Goal: Information Seeking & Learning: Learn about a topic

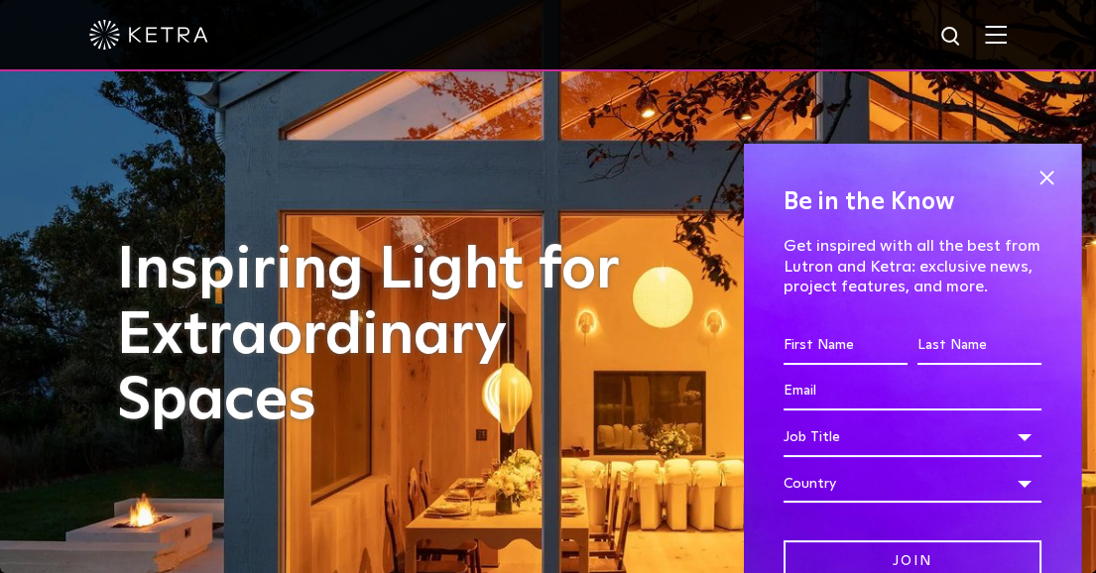
click at [1007, 44] on img at bounding box center [996, 34] width 22 height 19
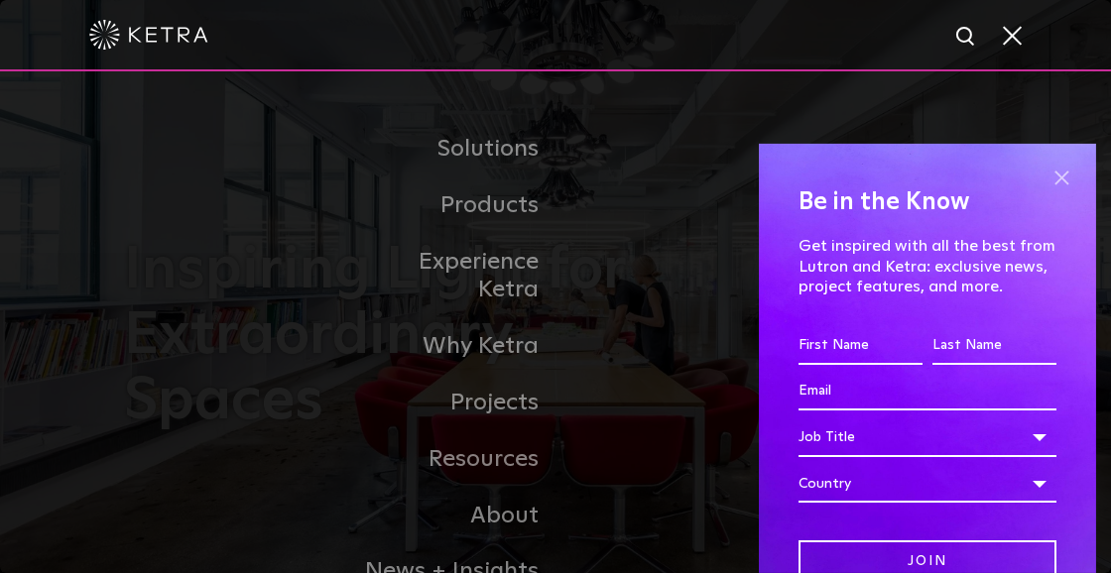
click at [1047, 177] on span at bounding box center [1062, 179] width 30 height 30
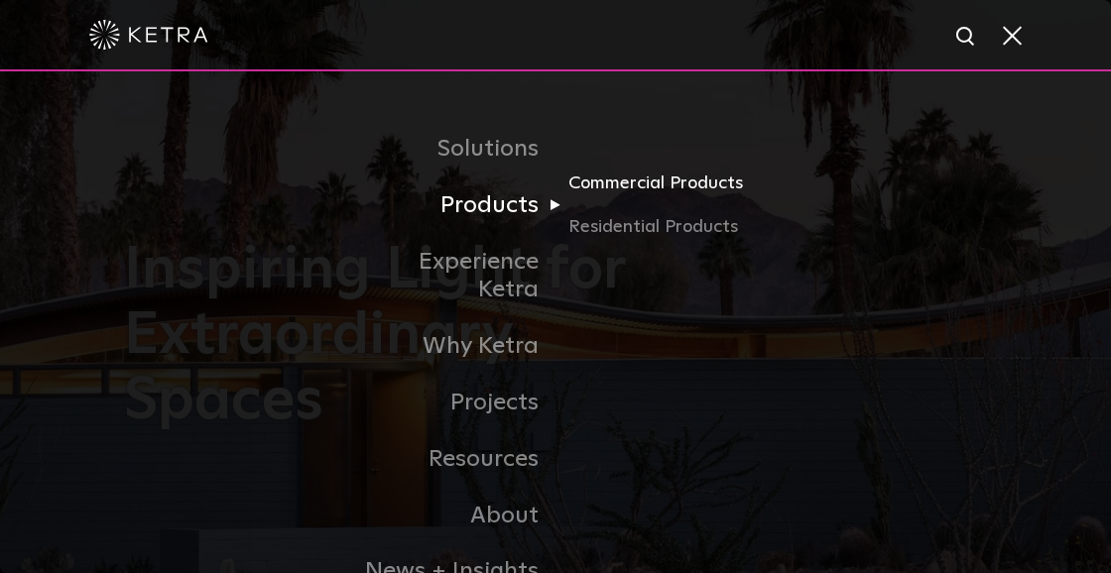
click at [684, 187] on link "Commercial Products" at bounding box center [663, 192] width 190 height 44
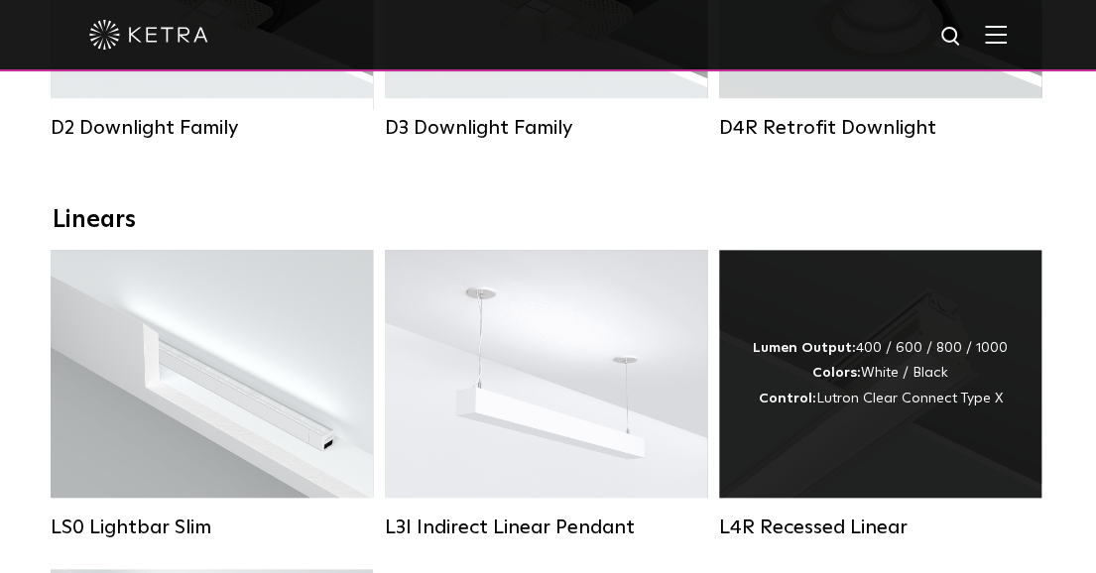
scroll to position [397, 0]
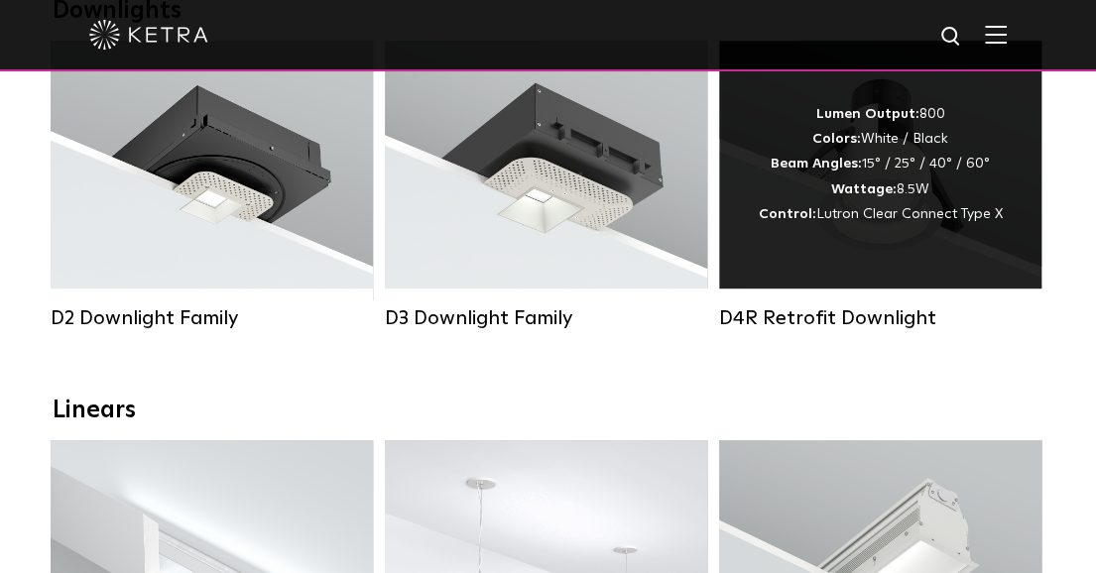
click at [907, 211] on div "Lumen Output: 800 Colors: White / Black Beam Angles: 15° / 25° / 40° / 60° Watt…" at bounding box center [881, 164] width 244 height 125
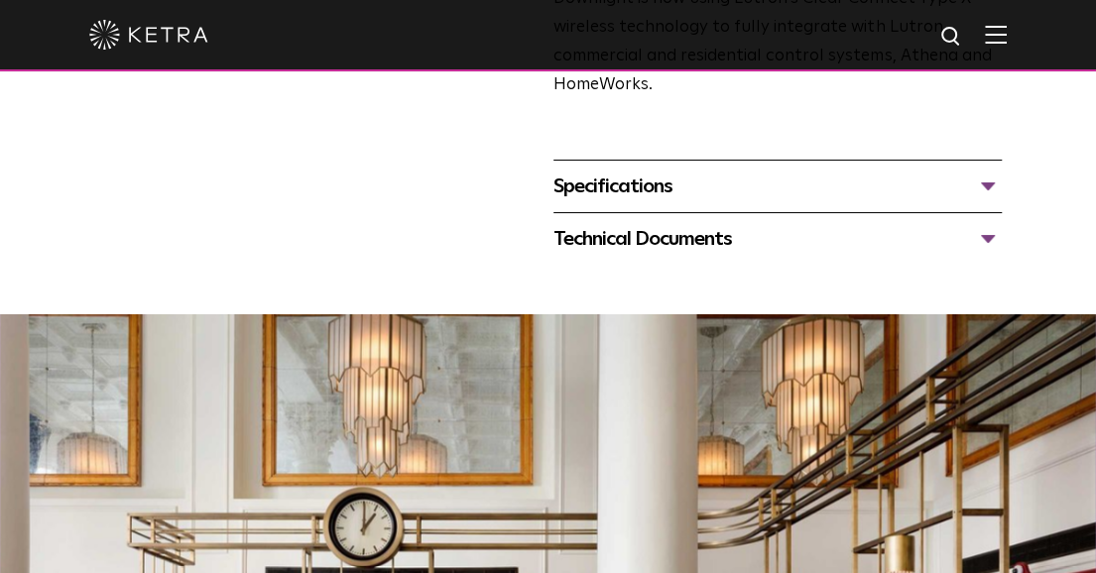
scroll to position [694, 0]
